Goal: Find specific page/section: Find specific page/section

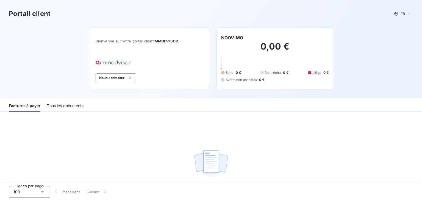
click at [71, 107] on div "Tous les documents" at bounding box center [65, 106] width 37 height 12
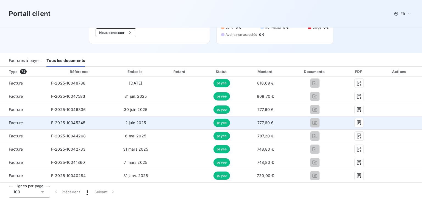
scroll to position [55, 0]
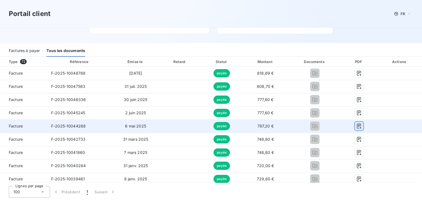
click at [355, 127] on button "button" at bounding box center [359, 125] width 9 height 9
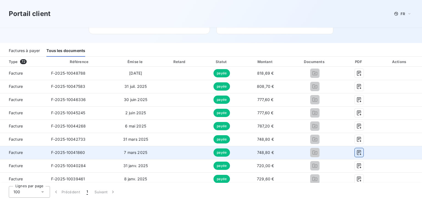
click at [357, 154] on icon "button" at bounding box center [359, 152] width 5 height 5
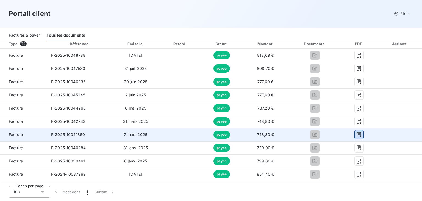
scroll to position [82, 0]
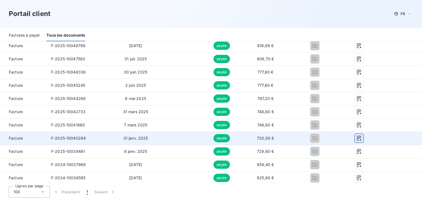
click at [357, 138] on icon "button" at bounding box center [359, 137] width 5 height 5
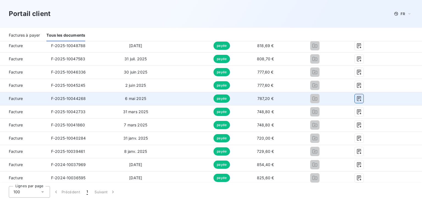
click at [358, 100] on icon "button" at bounding box center [359, 98] width 5 height 5
